Goal: Task Accomplishment & Management: Use online tool/utility

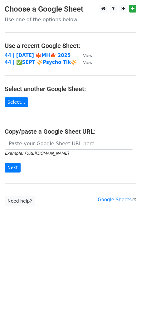
click at [36, 51] on main "Choose a Google Sheet Use one of the options below... Use a recent Google Sheet…" at bounding box center [70, 105] width 141 height 201
click at [33, 54] on strong "44 | SEP 18 🍁MH🍁 2025" at bounding box center [38, 56] width 66 height 6
click at [36, 53] on strong "44 | SEP 18 🍁MH🍁 2025" at bounding box center [38, 56] width 66 height 6
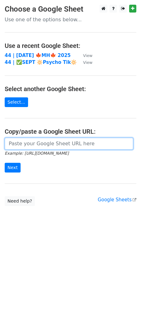
click at [59, 141] on input "url" at bounding box center [69, 144] width 129 height 12
paste input "https://docs.google.com/spreadsheets/d/1PHmV_KR758QY2TVnGaKAJgbM8dd4aO1-T-SDvgV…"
type input "https://docs.google.com/spreadsheets/d/1PHmV_KR758QY2TVnGaKAJgbM8dd4aO1-T-SDvgV…"
click at [5, 163] on input "Next" at bounding box center [13, 168] width 16 height 10
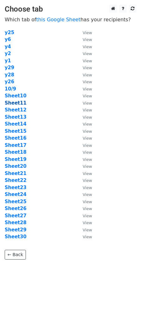
click at [20, 104] on strong "Sheet11" at bounding box center [16, 103] width 22 height 6
click at [22, 104] on strong "Sheet11" at bounding box center [16, 103] width 22 height 6
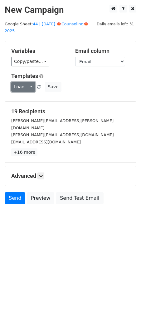
click at [24, 82] on link "Load..." at bounding box center [23, 87] width 24 height 10
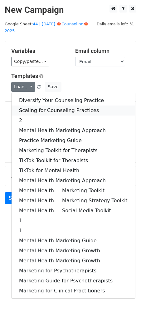
click at [38, 105] on link "Scaling for Counseling Practices" at bounding box center [74, 110] width 124 height 10
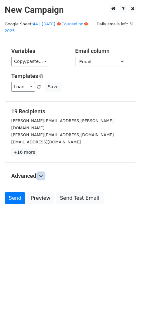
click at [43, 174] on icon at bounding box center [41, 176] width 4 height 4
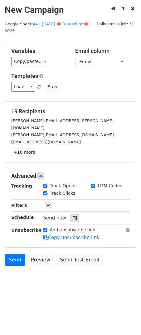
click at [75, 214] on div at bounding box center [75, 218] width 8 height 8
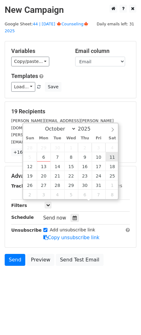
type input "2025-10-11 12:00"
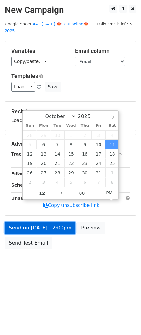
click at [52, 222] on link "Send on Oct 11 at 12:00pm" at bounding box center [40, 228] width 71 height 12
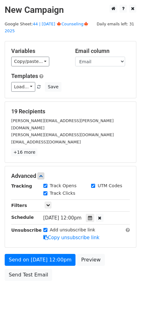
click at [26, 267] on div "Send on Oct 11 at 12:00pm Preview Send Test Email" at bounding box center [70, 269] width 141 height 30
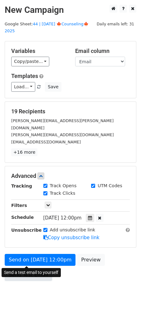
click at [28, 269] on link "Send Test Email" at bounding box center [29, 275] width 48 height 12
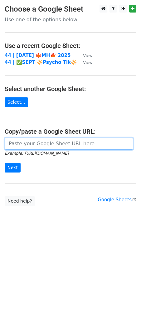
click at [32, 142] on input "url" at bounding box center [69, 144] width 129 height 12
paste input "https://docs.google.com/spreadsheets/d/1PHmV_KR758QY2TVnGaKAJgbM8dd4aO1-T-SDvgV…"
type input "https://docs.google.com/spreadsheets/d/1PHmV_KR758QY2TVnGaKAJgbM8dd4aO1-T-SDvgV…"
click at [5, 163] on input "Next" at bounding box center [13, 168] width 16 height 10
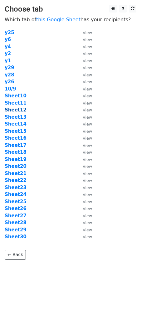
click at [16, 109] on strong "Sheet12" at bounding box center [16, 110] width 22 height 6
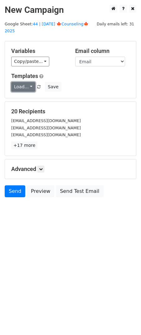
click at [22, 82] on link "Load..." at bounding box center [23, 87] width 24 height 10
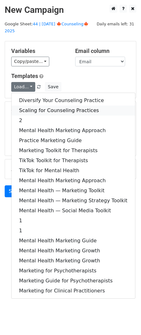
click at [38, 105] on link "Scaling for Counseling Practices" at bounding box center [74, 110] width 124 height 10
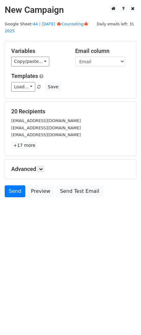
click at [43, 165] on div "Advanced Tracking Track Opens UTM Codes Track Clicks Filters Only include sprea…" at bounding box center [70, 168] width 131 height 19
click at [43, 167] on icon at bounding box center [41, 169] width 4 height 4
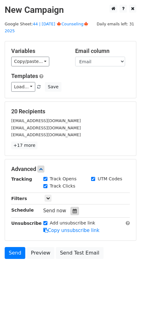
click at [75, 207] on div at bounding box center [75, 211] width 8 height 8
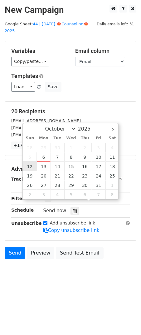
type input "2025-10-12 12:00"
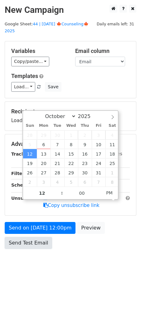
click at [30, 237] on link "Send Test Email" at bounding box center [29, 243] width 48 height 12
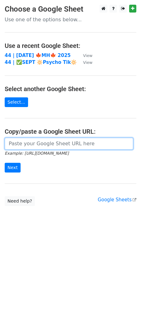
click at [34, 143] on input "url" at bounding box center [69, 144] width 129 height 12
paste input "https://docs.google.com/spreadsheets/d/1PHmV_KR758QY2TVnGaKAJgbM8dd4aO1-T-SDvgV…"
type input "https://docs.google.com/spreadsheets/d/1PHmV_KR758QY2TVnGaKAJgbM8dd4aO1-T-SDvgV…"
click at [5, 163] on input "Next" at bounding box center [13, 168] width 16 height 10
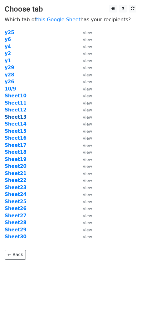
click at [16, 117] on strong "Sheet13" at bounding box center [16, 117] width 22 height 6
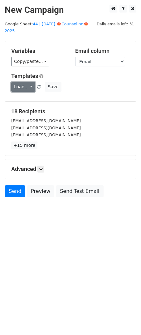
click at [23, 82] on link "Load..." at bounding box center [23, 87] width 24 height 10
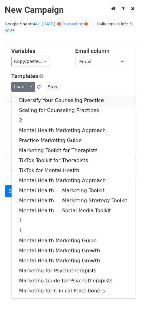
click at [35, 95] on link "Diversify Your Counseling Practice" at bounding box center [74, 100] width 124 height 10
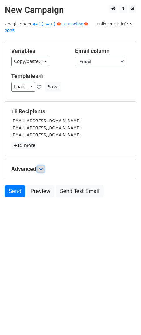
click at [42, 167] on icon at bounding box center [41, 169] width 4 height 4
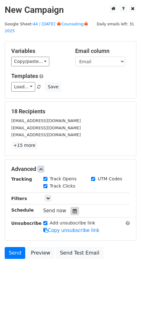
click at [73, 209] on icon at bounding box center [75, 211] width 4 height 4
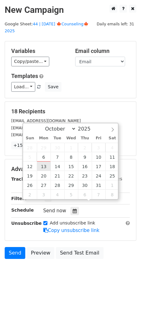
type input "[DATE] 12:00"
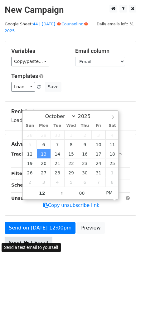
click at [37, 237] on link "Send Test Email" at bounding box center [29, 243] width 48 height 12
